Goal: Navigation & Orientation: Go to known website

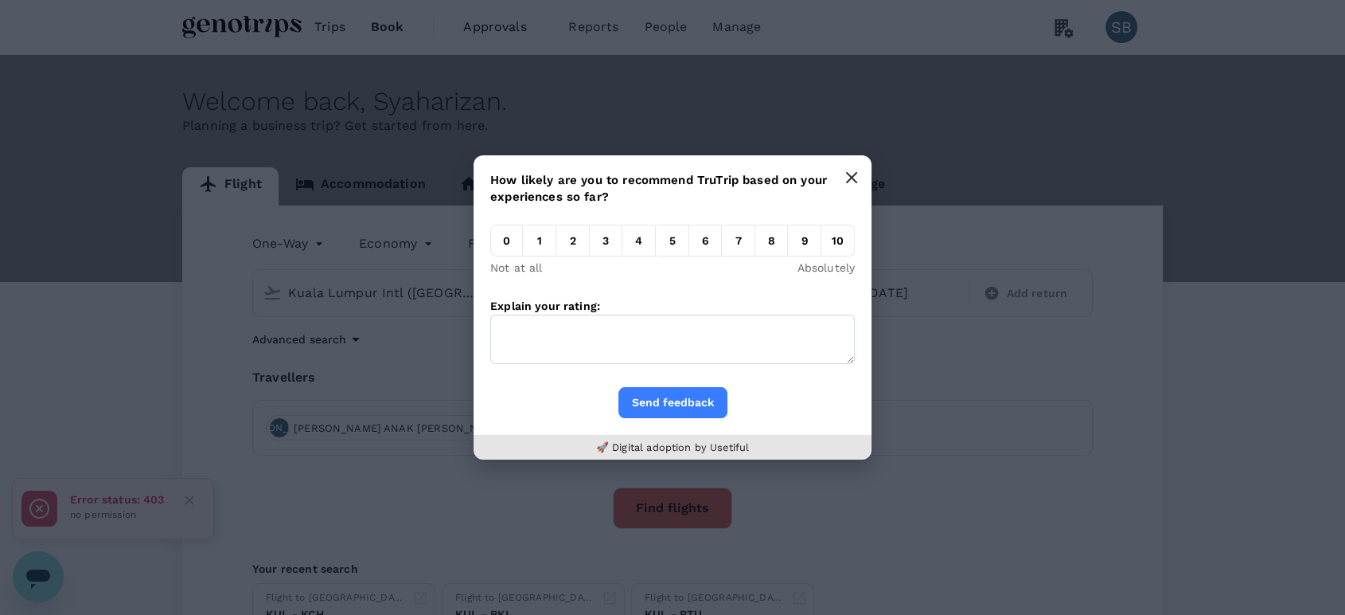
click at [853, 170] on button "button" at bounding box center [852, 178] width 32 height 32
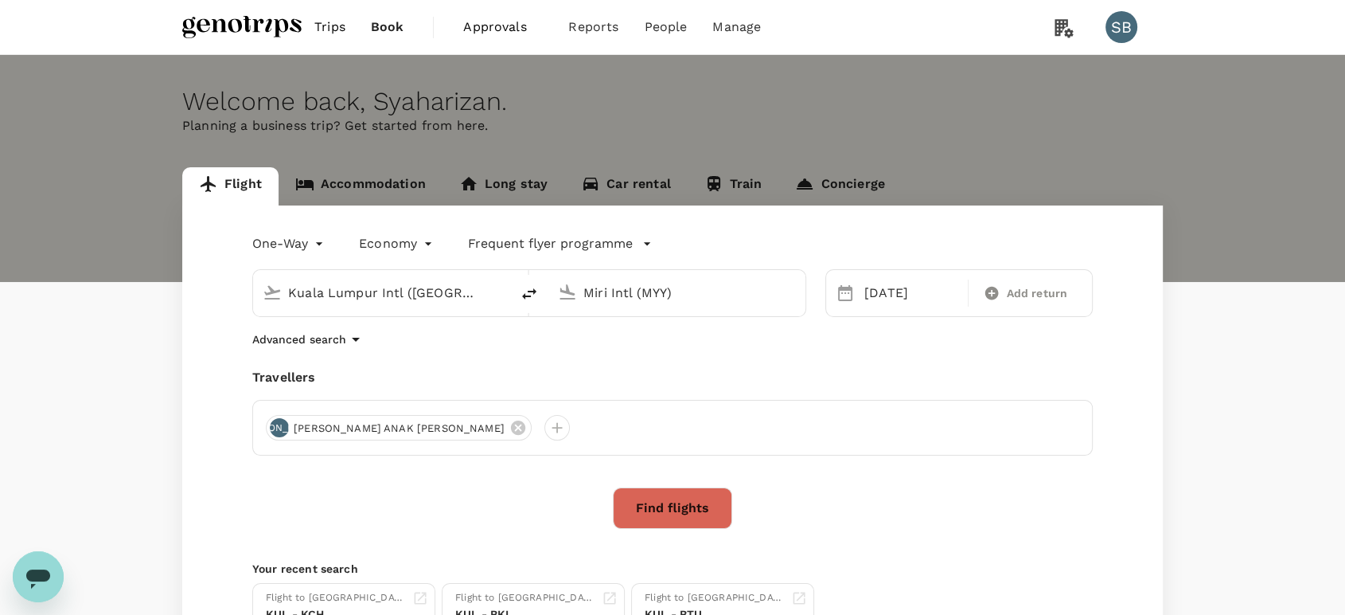
click at [267, 25] on img at bounding box center [241, 27] width 119 height 35
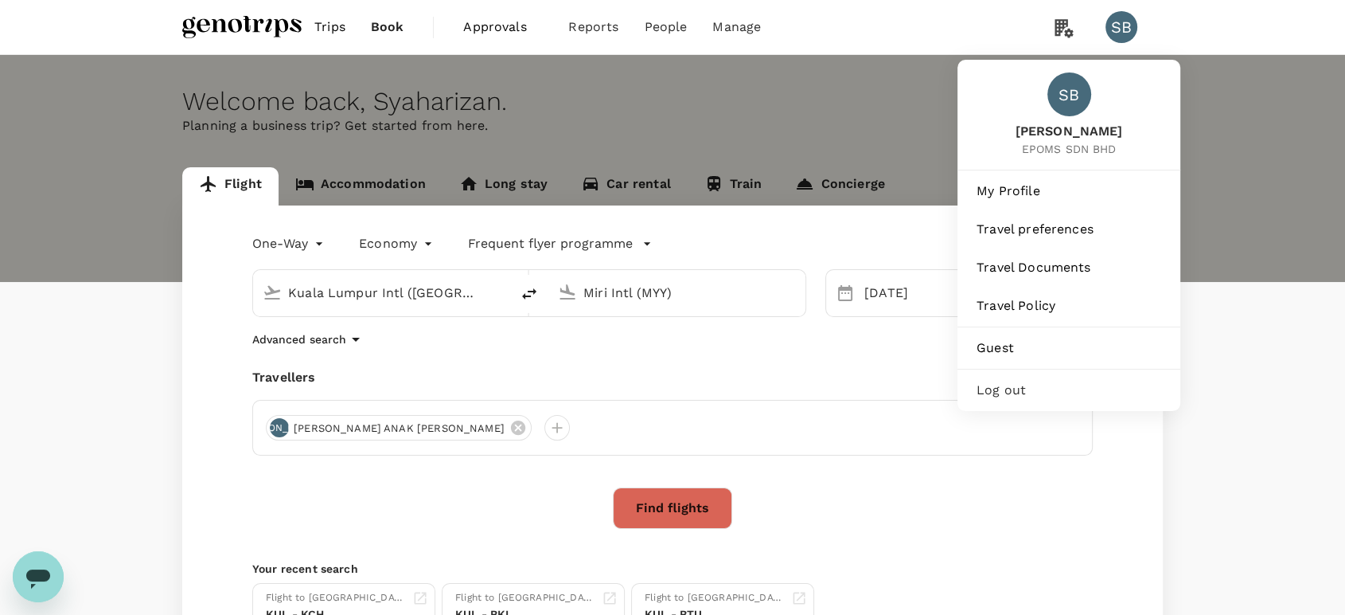
click at [1035, 384] on span "Log out" at bounding box center [1069, 390] width 185 height 19
